Goal: Task Accomplishment & Management: Use online tool/utility

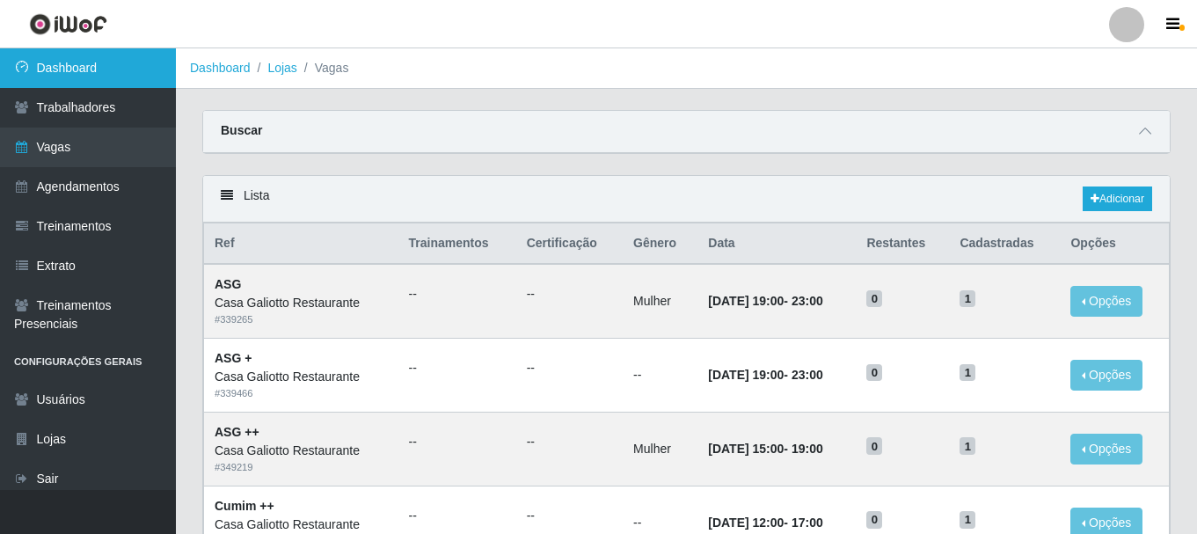
click at [79, 71] on link "Dashboard" at bounding box center [88, 68] width 176 height 40
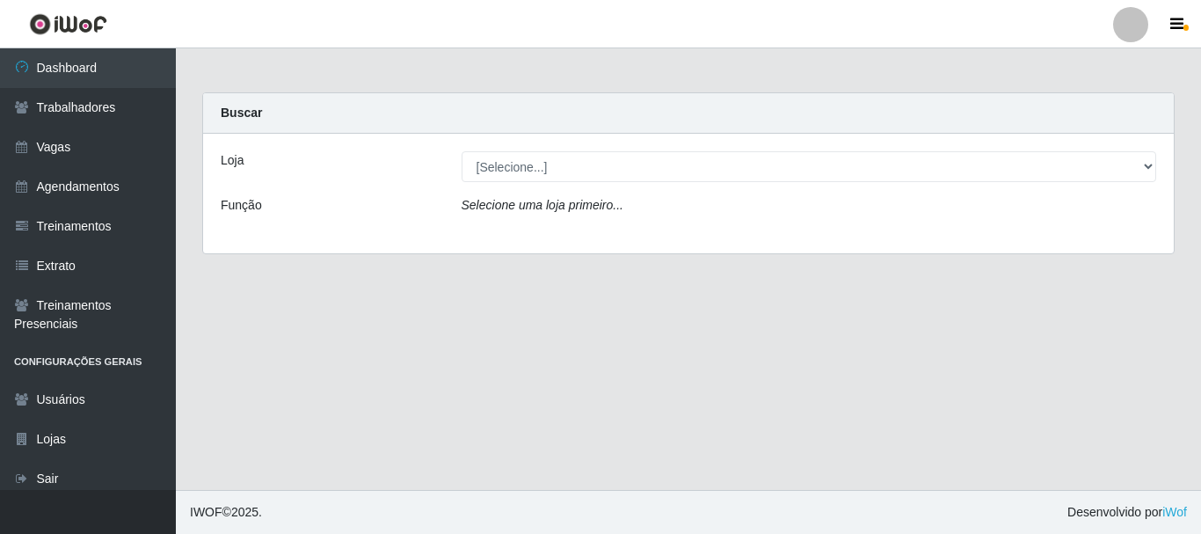
click at [634, 185] on div "Loja [Selecione...] Casa Galiotto Restaurante Função Selecione uma loja primeir…" at bounding box center [688, 194] width 971 height 120
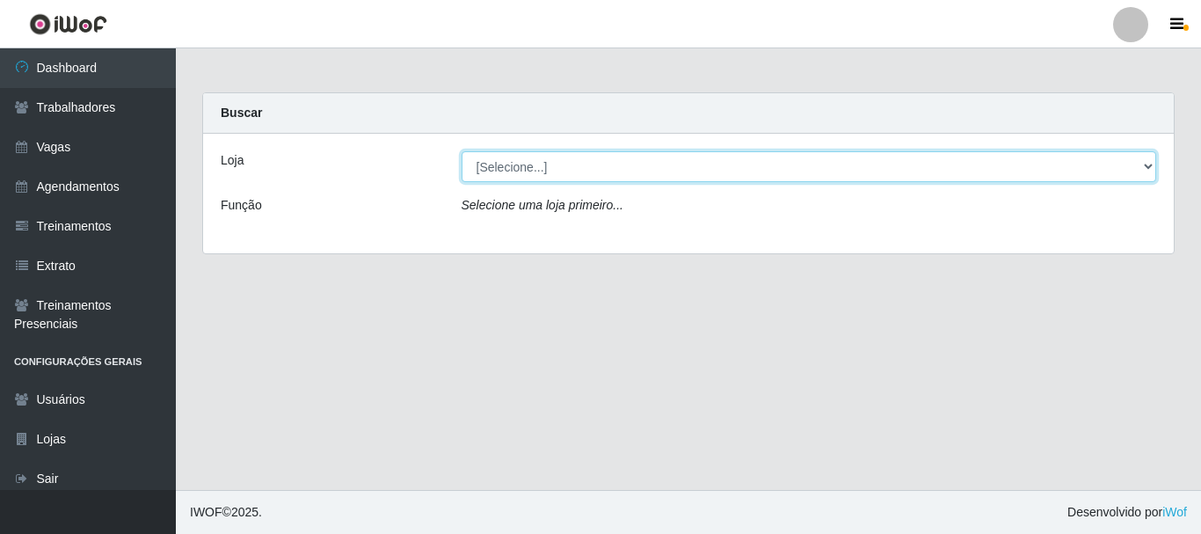
click at [631, 172] on select "[Selecione...] [GEOGRAPHIC_DATA]" at bounding box center [809, 166] width 695 height 31
select select "279"
click at [462, 151] on select "[Selecione...] [GEOGRAPHIC_DATA]" at bounding box center [809, 166] width 695 height 31
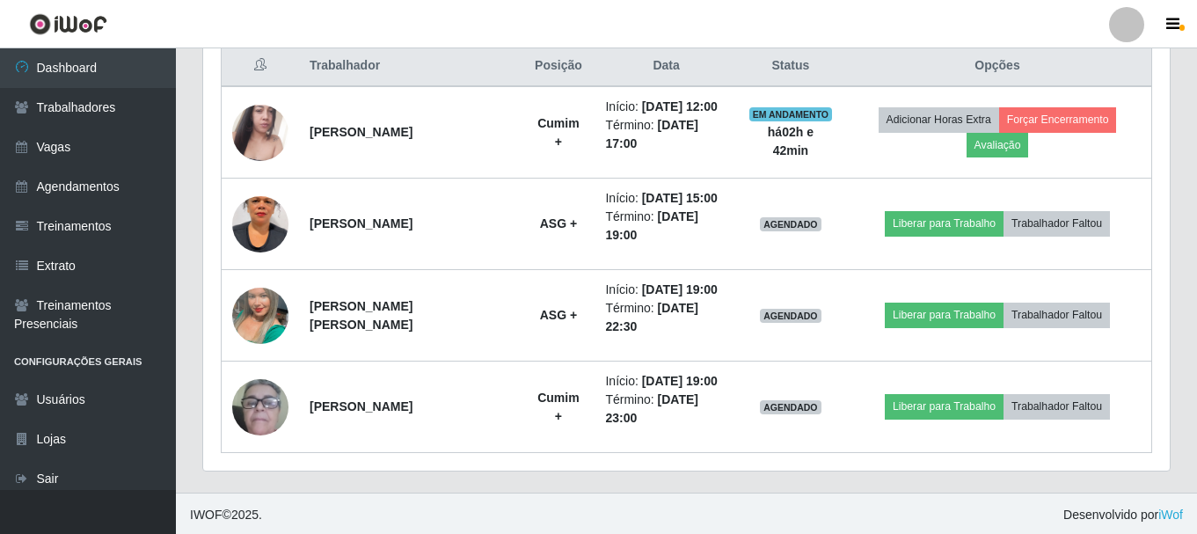
scroll to position [687, 0]
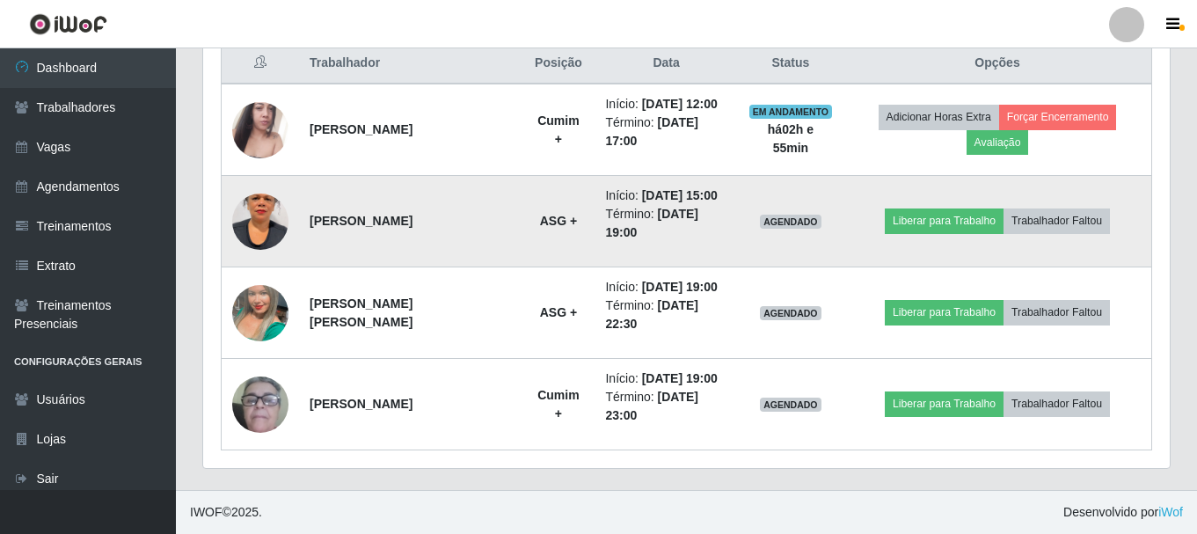
click at [253, 226] on img at bounding box center [260, 221] width 56 height 100
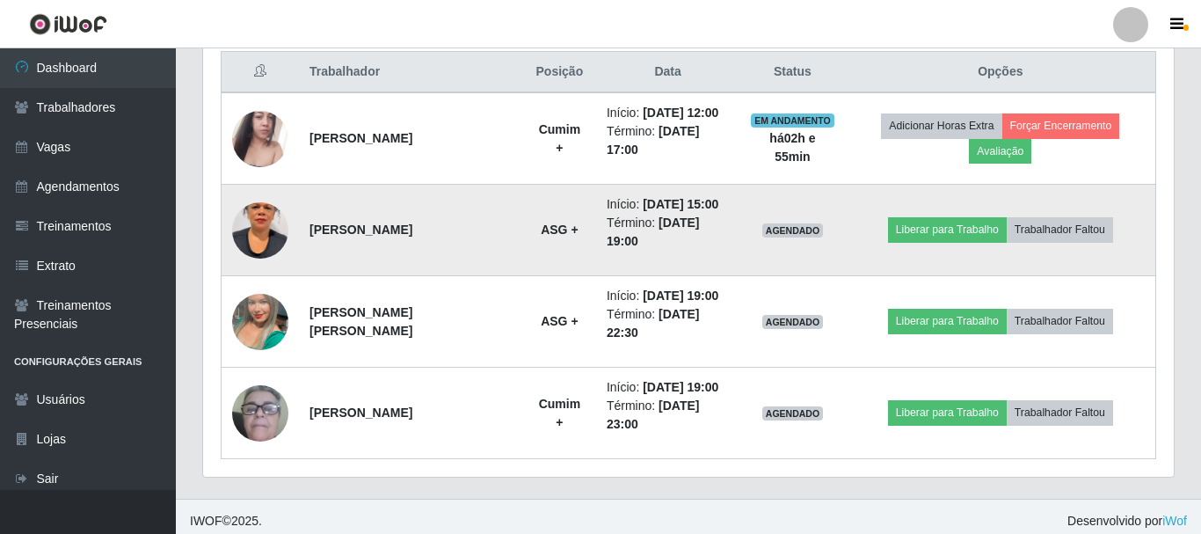
scroll to position [365, 957]
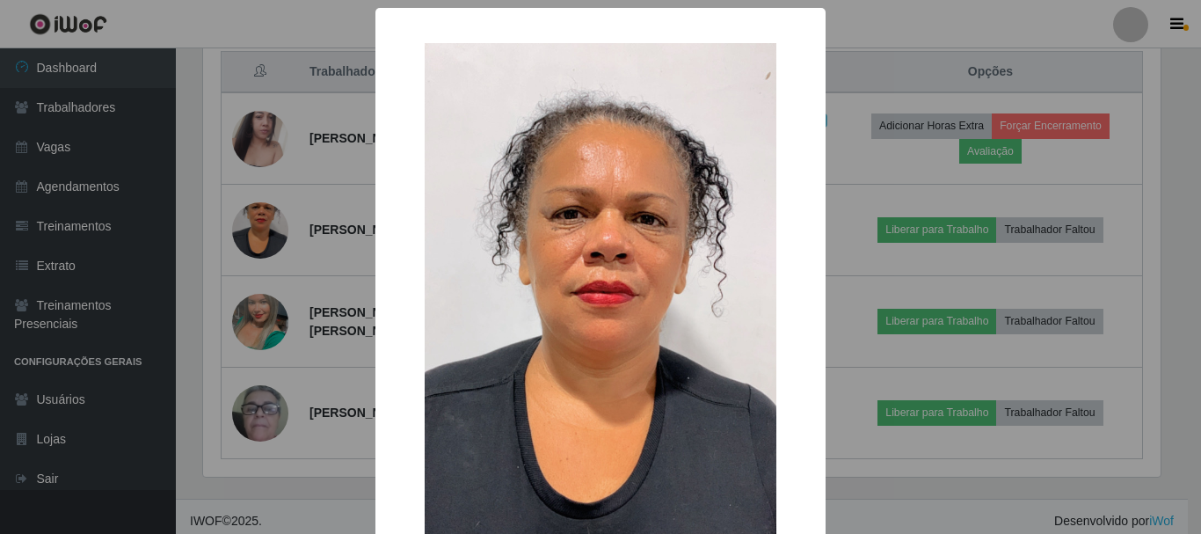
click at [277, 215] on div "× OK Cancel" at bounding box center [600, 267] width 1201 height 534
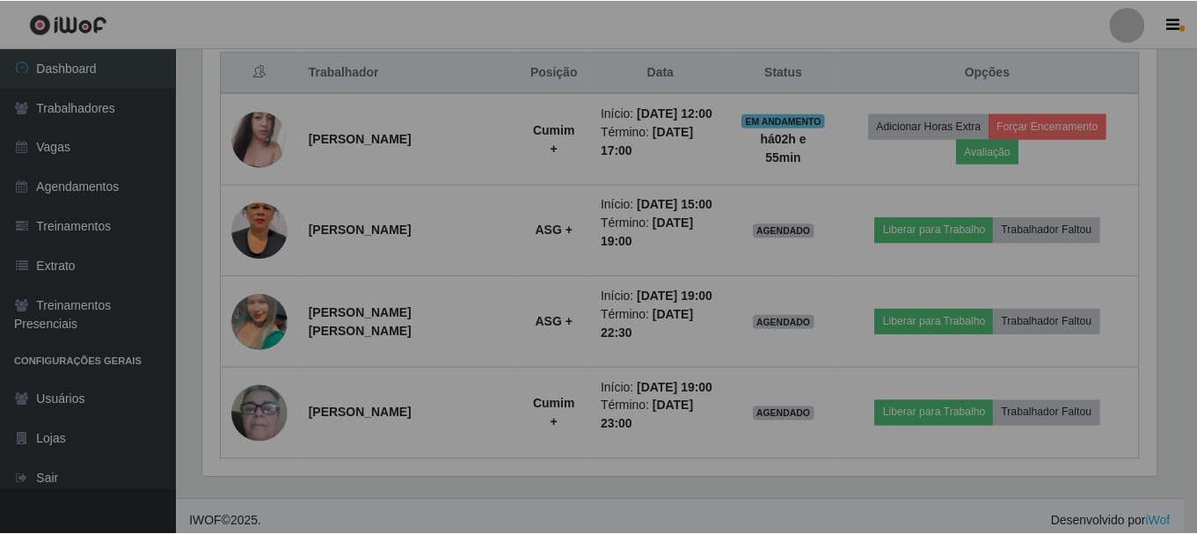
scroll to position [365, 966]
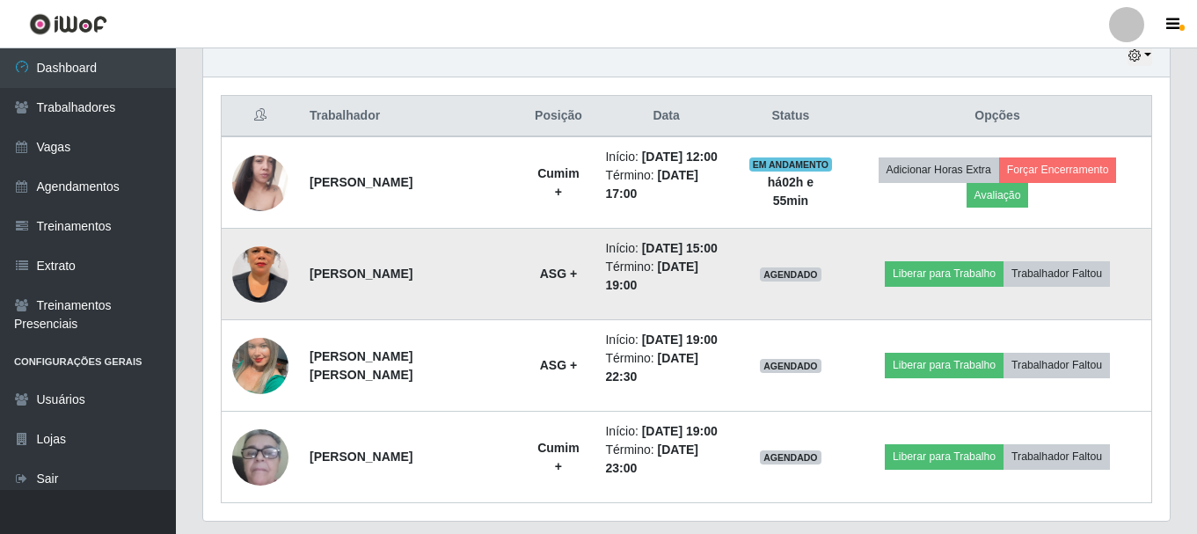
click at [267, 261] on img at bounding box center [260, 274] width 56 height 100
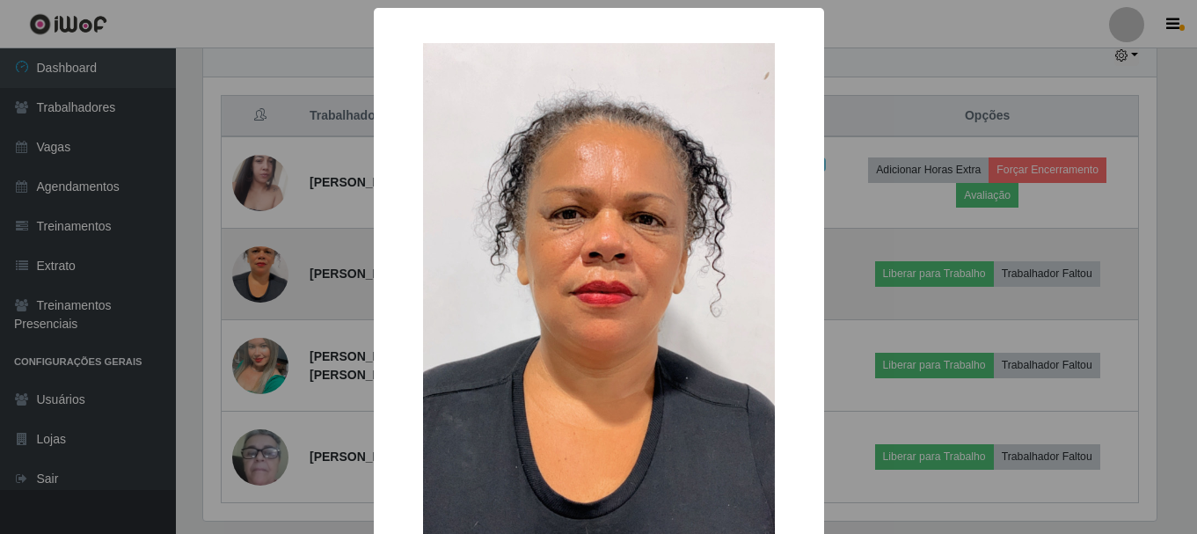
scroll to position [365, 957]
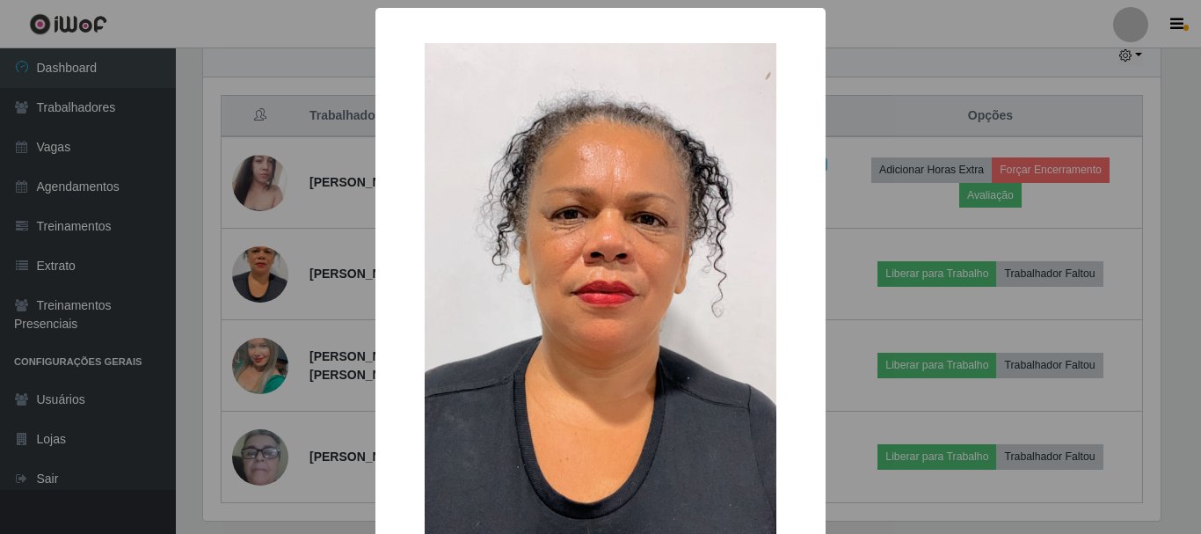
click at [288, 302] on div "× OK Cancel" at bounding box center [600, 267] width 1201 height 534
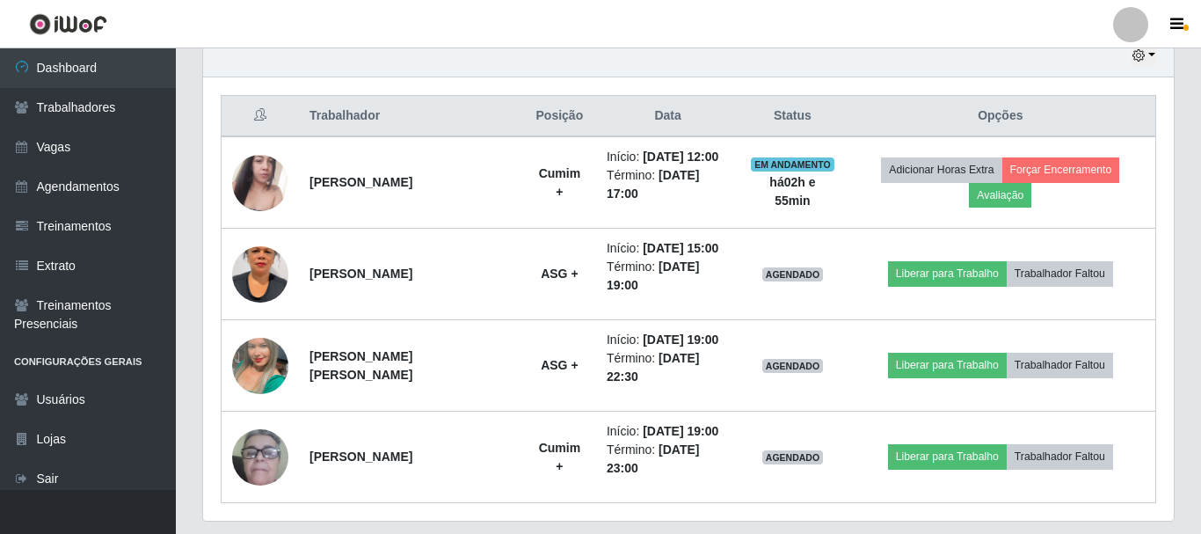
scroll to position [365, 966]
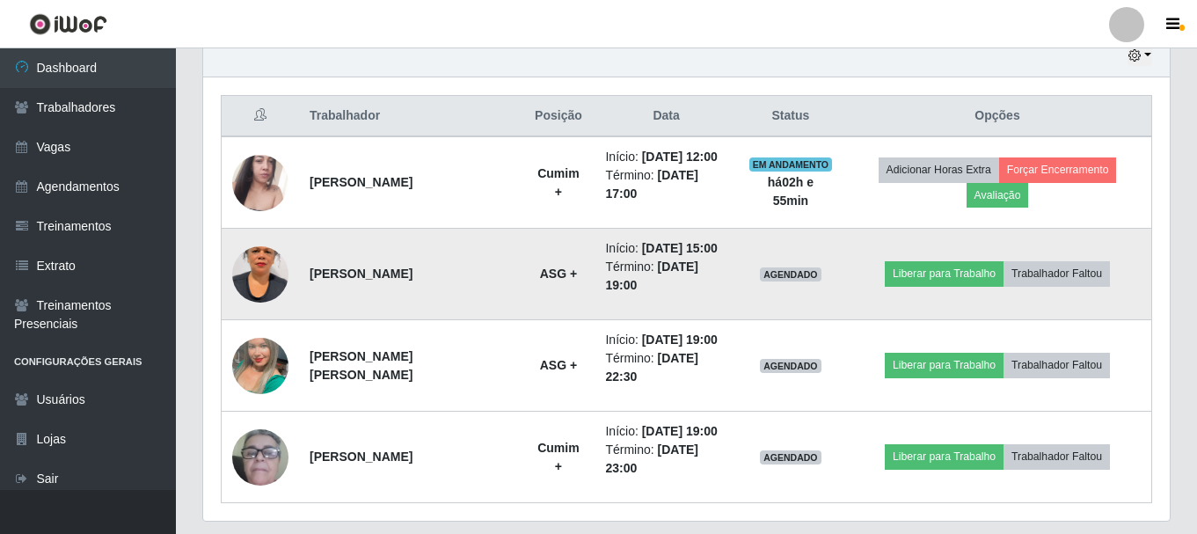
click at [264, 281] on img at bounding box center [260, 274] width 56 height 100
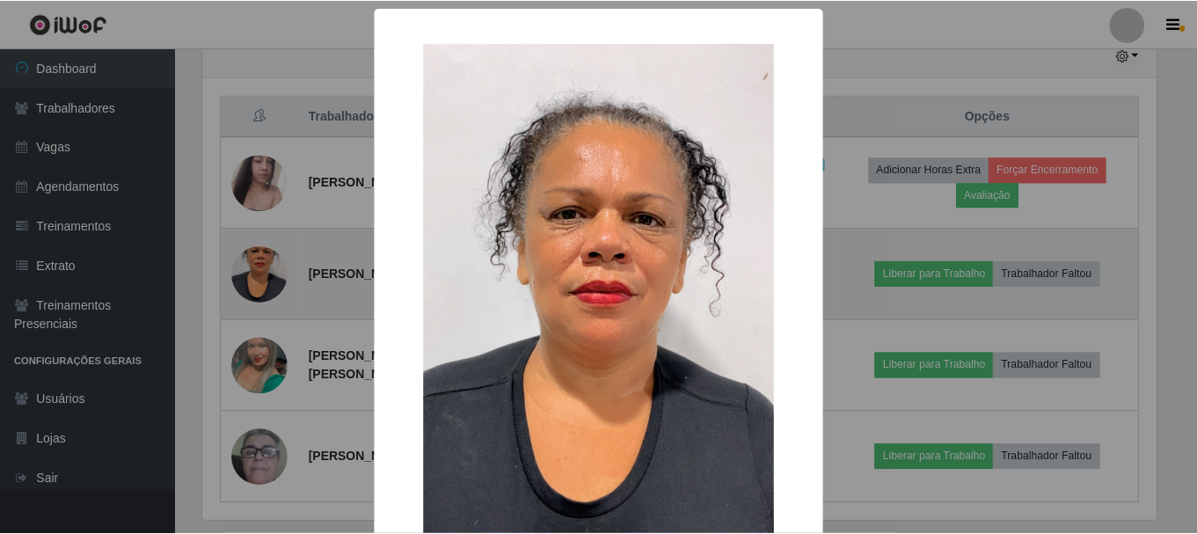
scroll to position [365, 957]
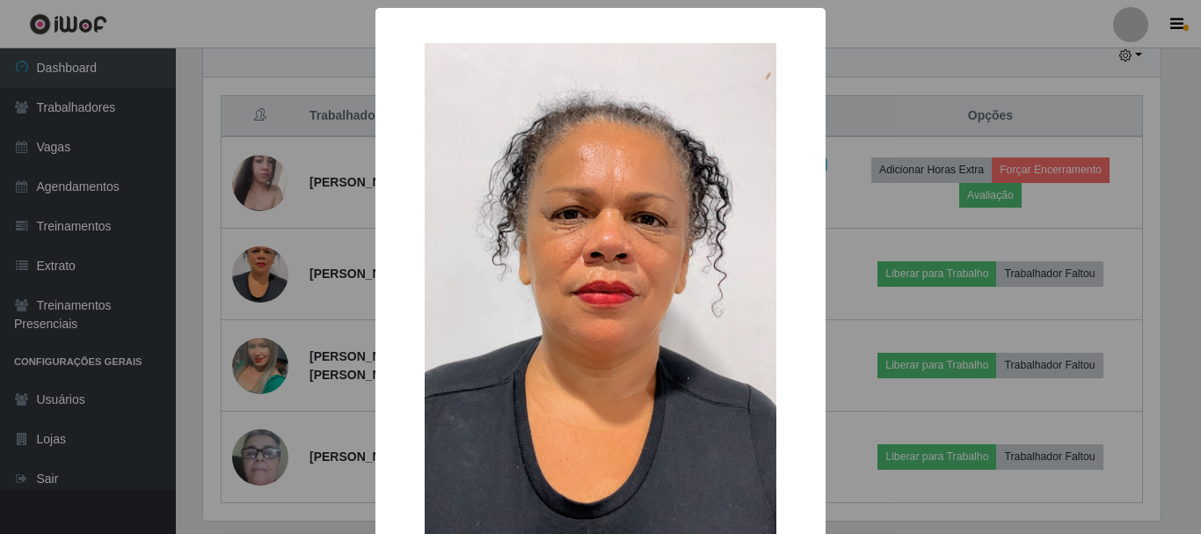
click at [394, 274] on div "×" at bounding box center [600, 355] width 415 height 660
click at [326, 259] on div "× OK Cancel" at bounding box center [600, 267] width 1201 height 534
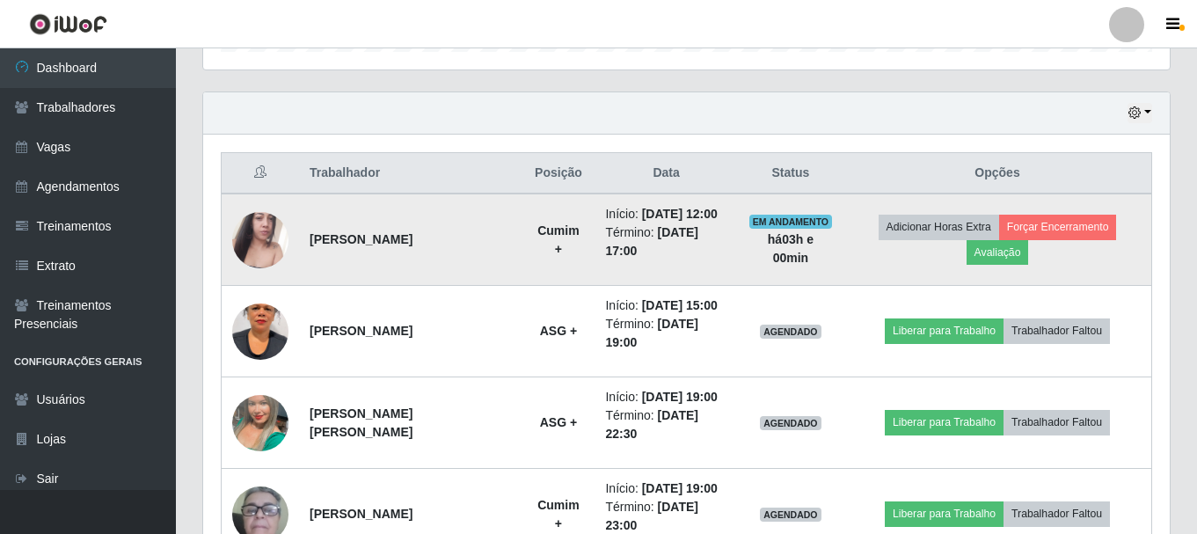
scroll to position [546, 0]
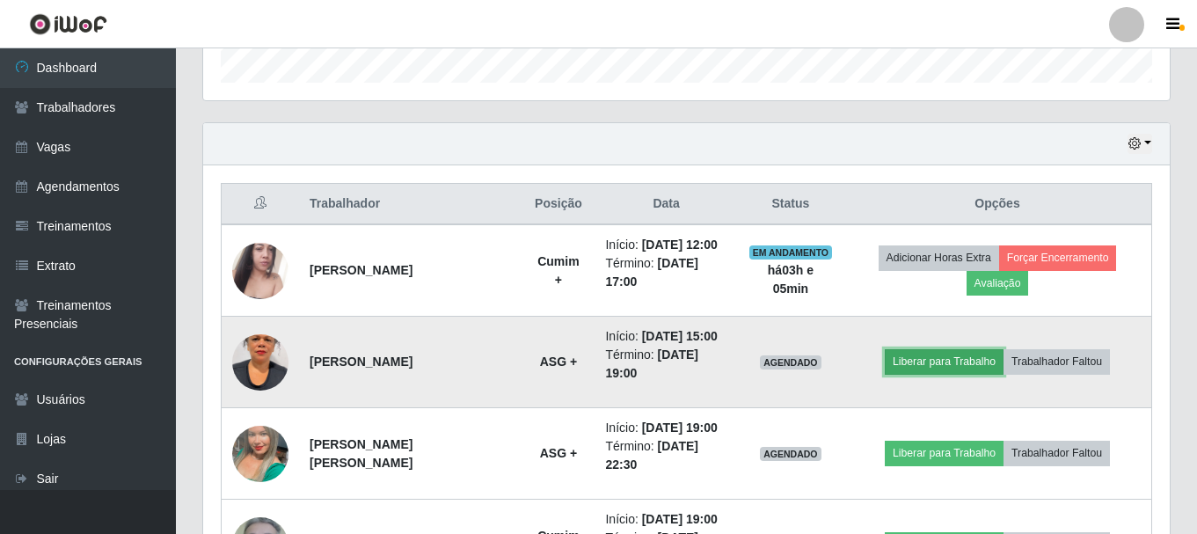
click at [928, 368] on button "Liberar para Trabalho" at bounding box center [944, 361] width 119 height 25
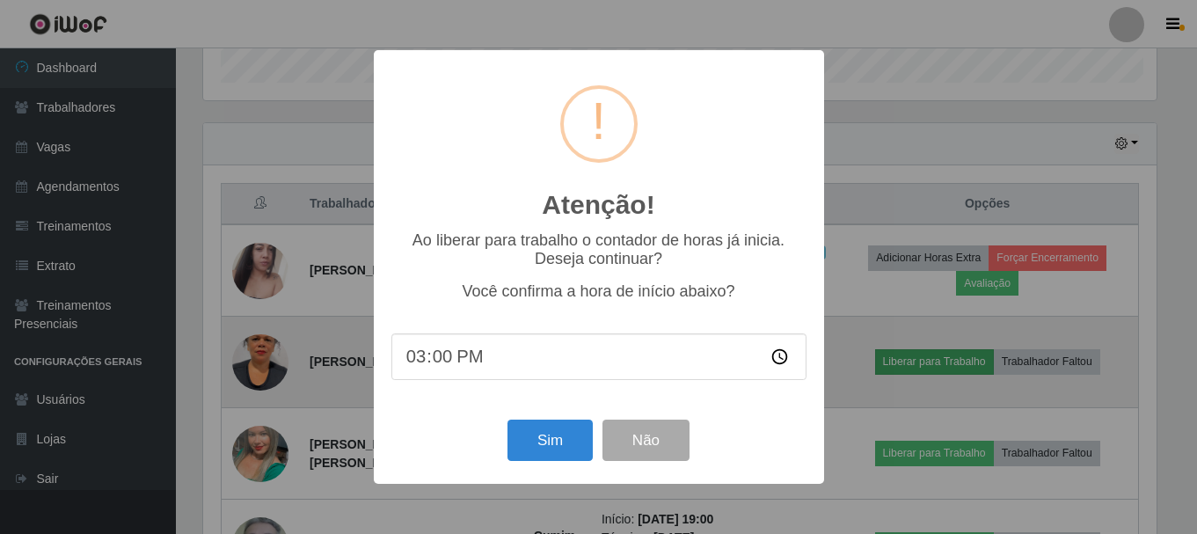
scroll to position [365, 957]
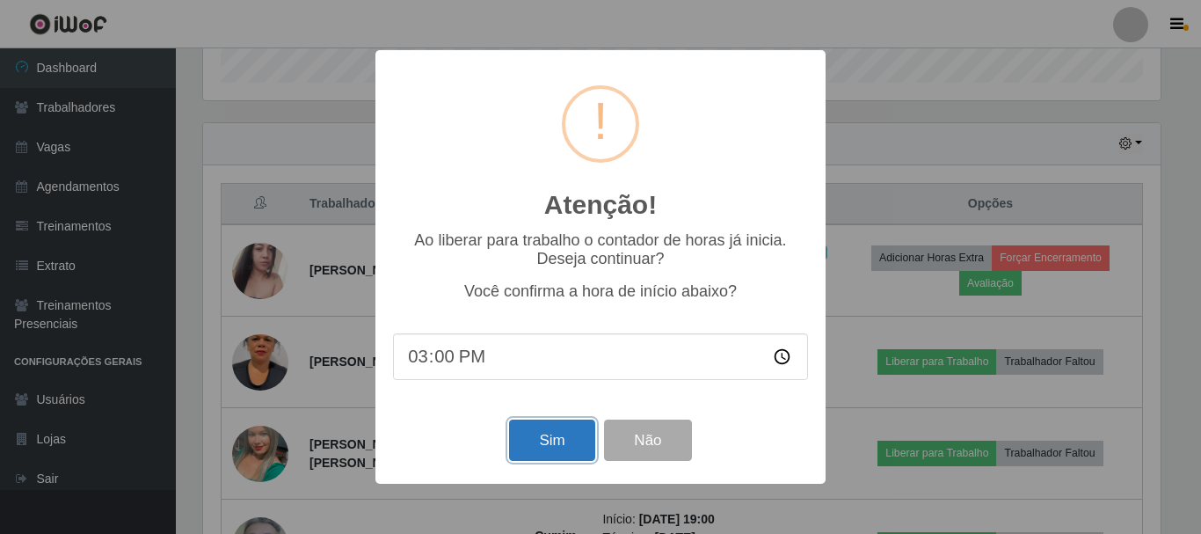
click at [562, 440] on button "Sim" at bounding box center [551, 439] width 85 height 41
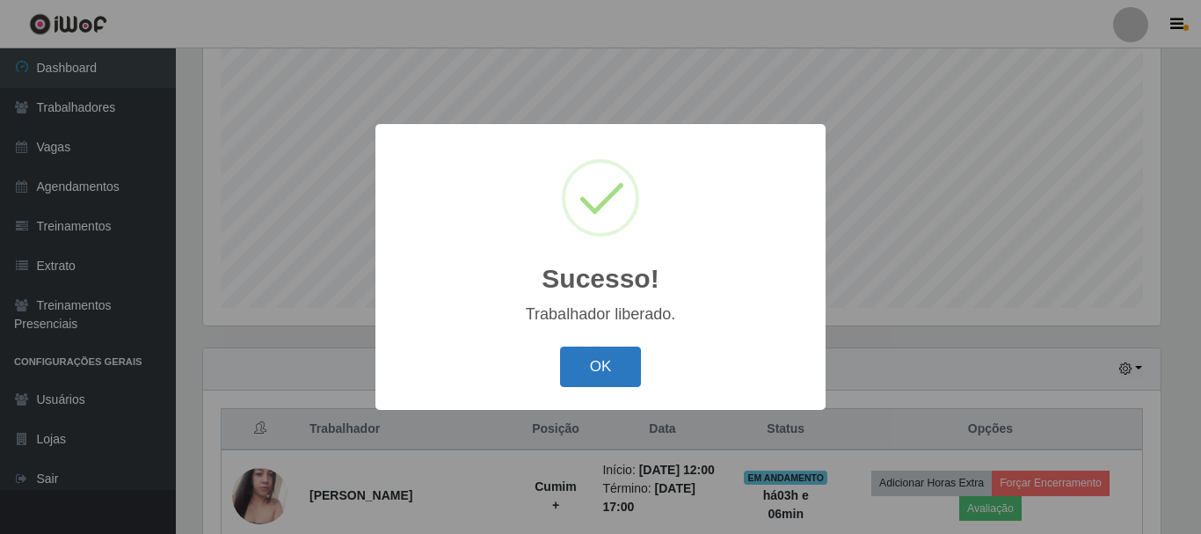
click at [622, 360] on button "OK" at bounding box center [601, 366] width 82 height 41
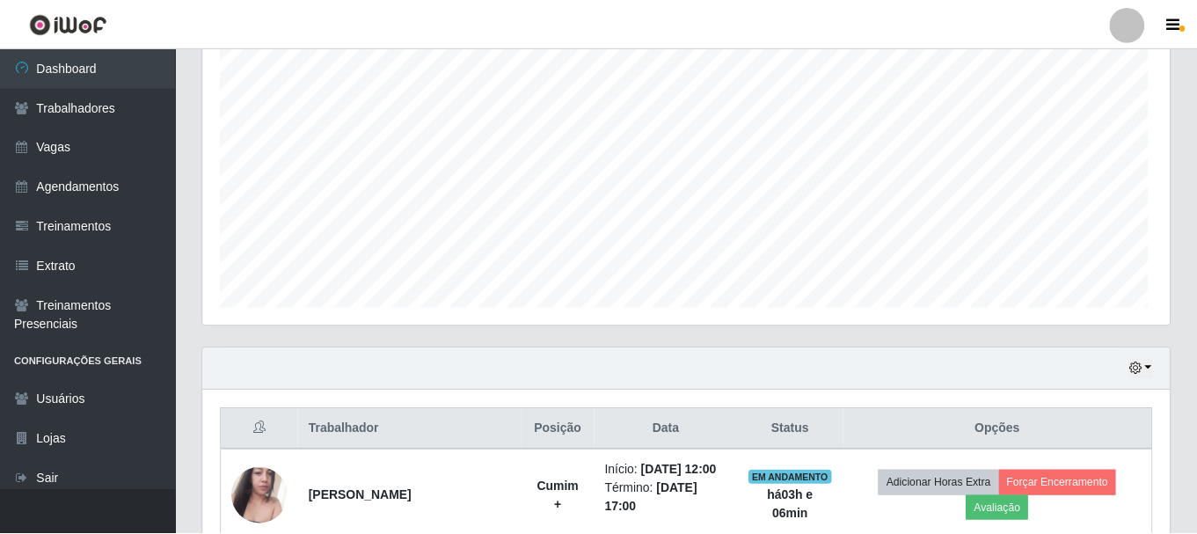
scroll to position [365, 966]
